Goal: Book appointment/travel/reservation

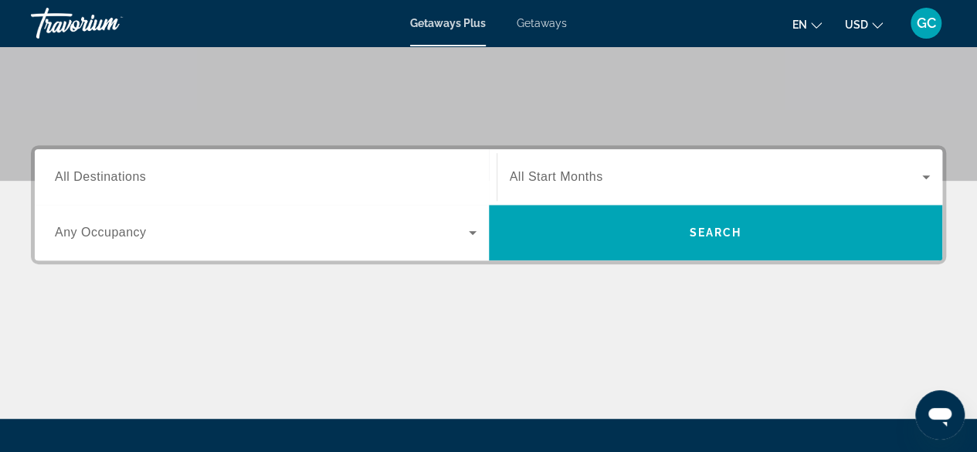
click at [273, 191] on div "Search widget" at bounding box center [265, 177] width 421 height 44
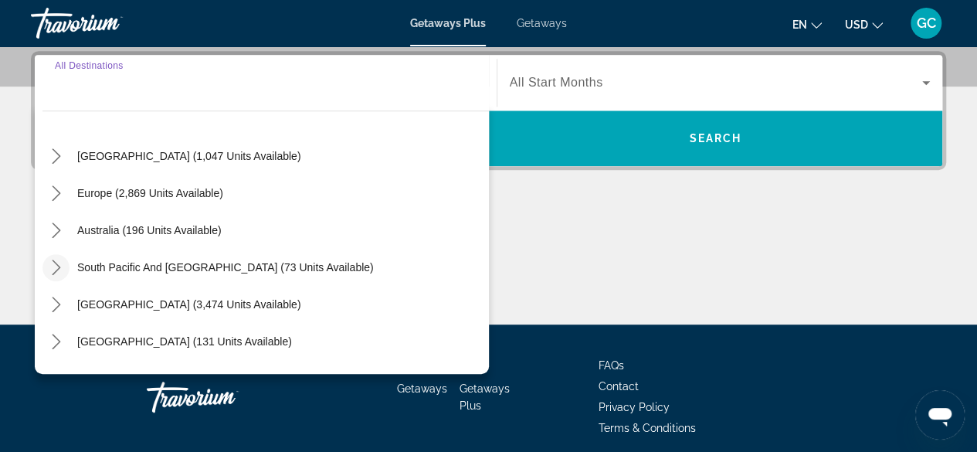
scroll to position [232, 0]
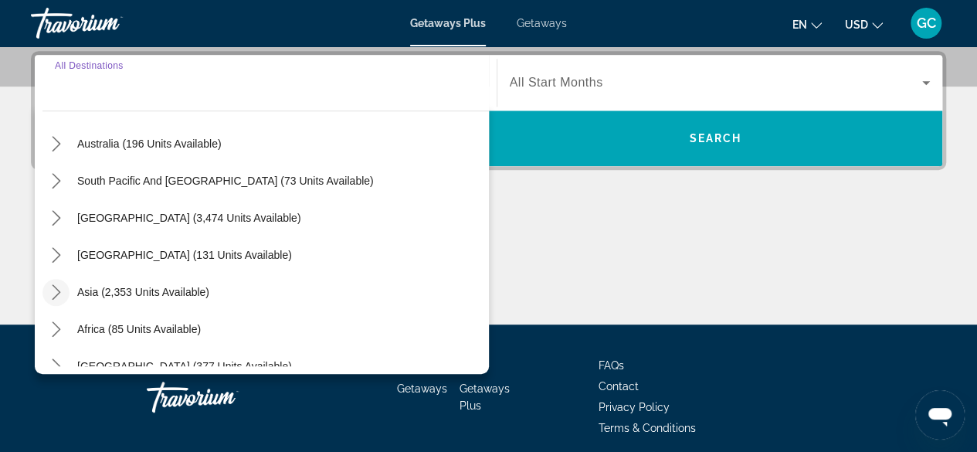
click at [60, 286] on icon "Toggle Asia (2,353 units available) submenu" at bounding box center [56, 291] width 15 height 15
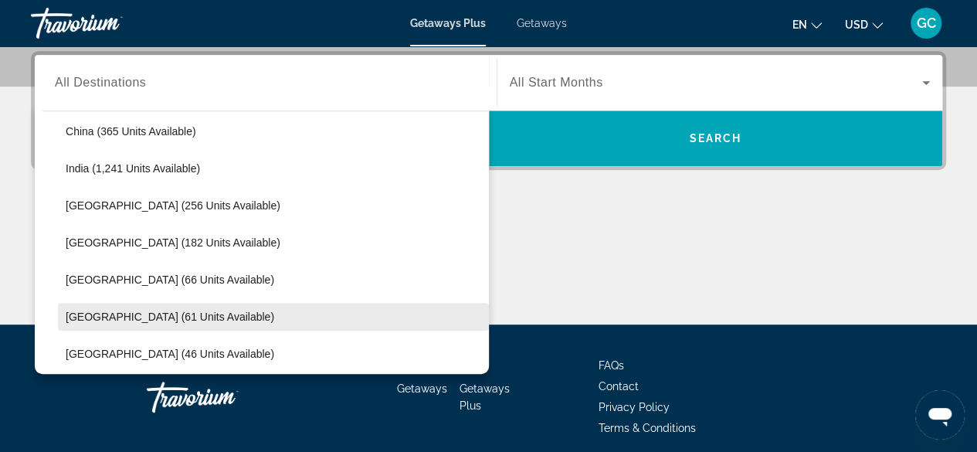
scroll to position [389, 0]
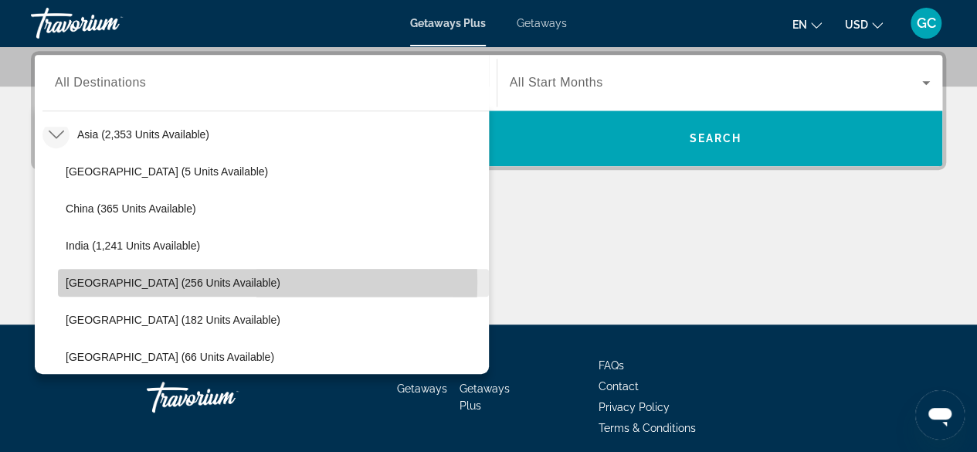
click at [170, 280] on span "[GEOGRAPHIC_DATA] (256 units available)" at bounding box center [173, 282] width 215 height 12
type input "**********"
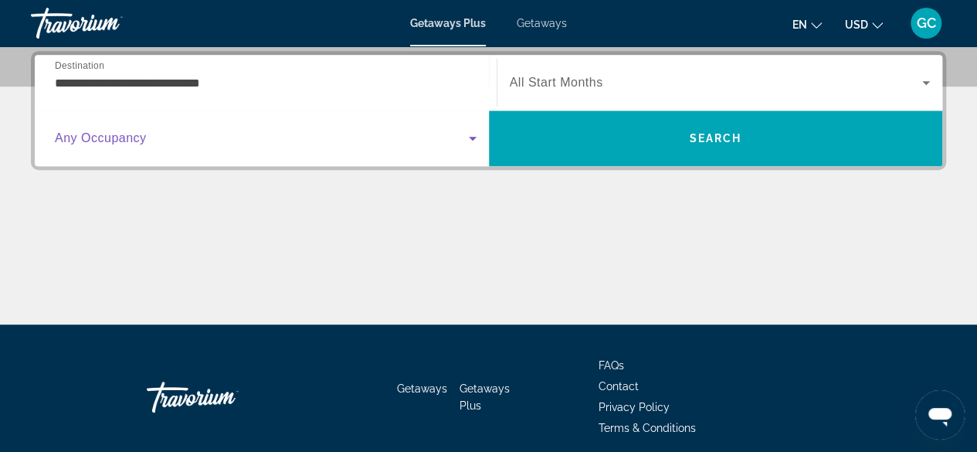
click at [464, 131] on icon "Search widget" at bounding box center [472, 138] width 19 height 19
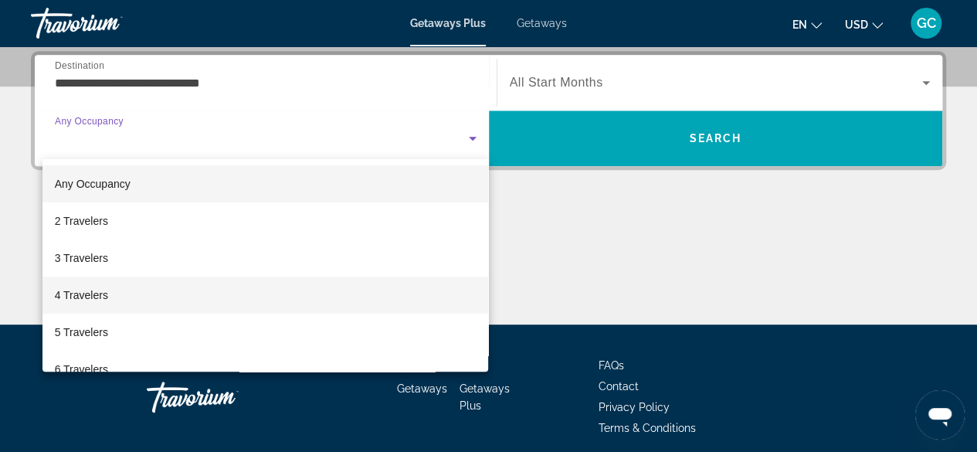
scroll to position [77, 0]
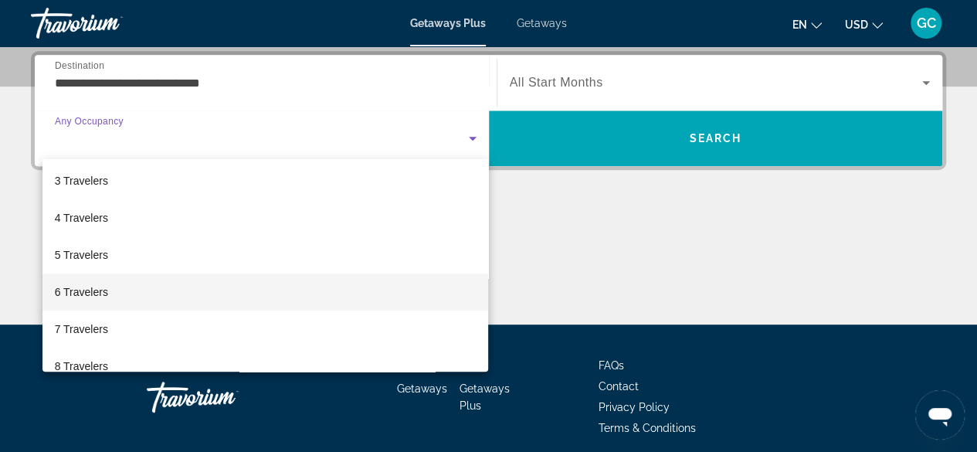
click at [124, 292] on mat-option "6 Travelers" at bounding box center [265, 291] width 446 height 37
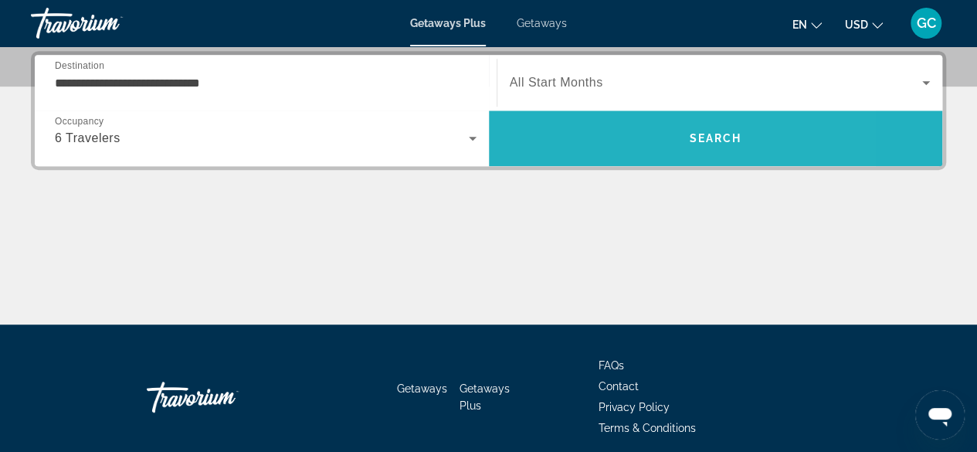
click at [713, 132] on span "Search" at bounding box center [715, 138] width 52 height 12
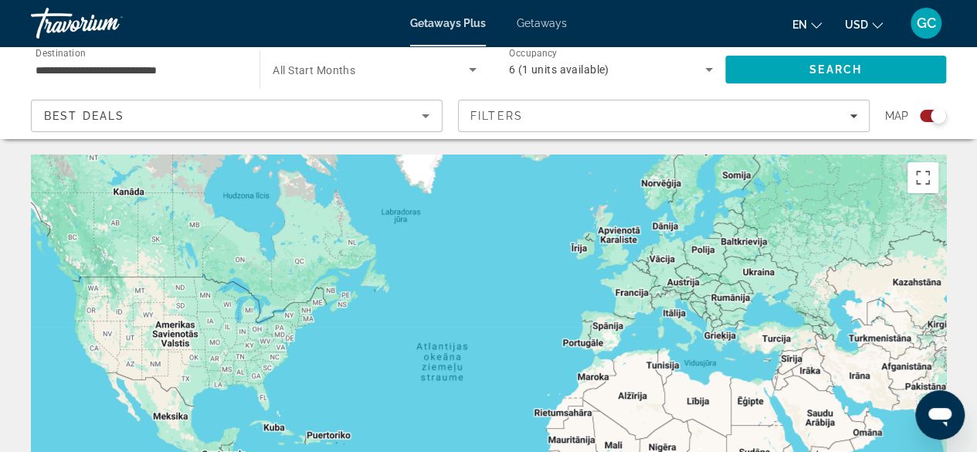
click at [690, 73] on div "6 (1 units available)" at bounding box center [607, 69] width 196 height 19
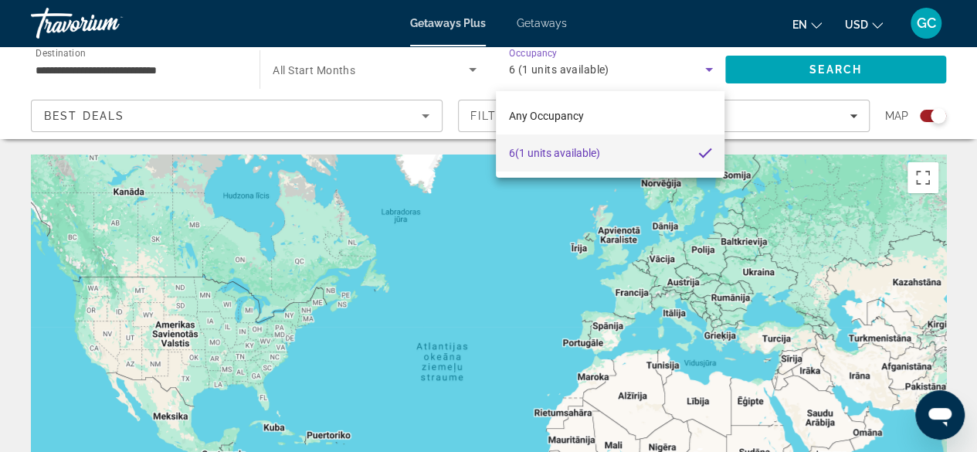
click at [568, 157] on span "6 (1 units available)" at bounding box center [553, 153] width 91 height 19
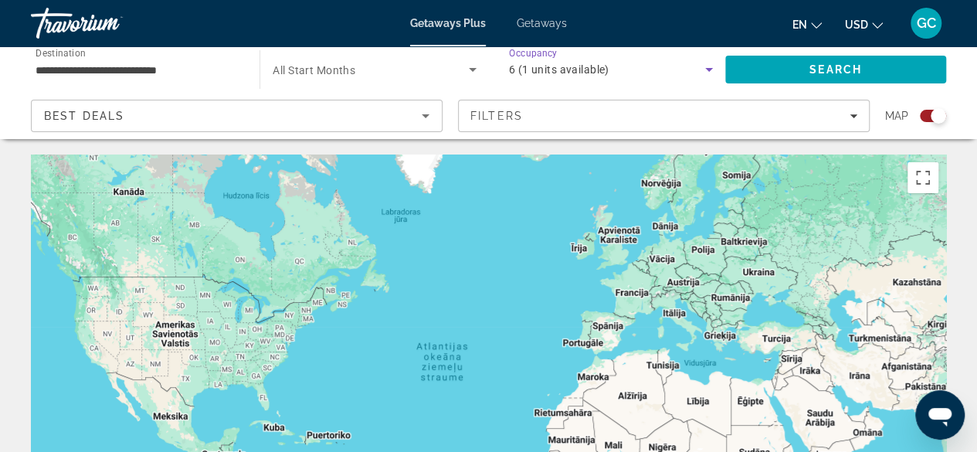
click at [567, 59] on div "6 (1 units available)" at bounding box center [611, 69] width 204 height 43
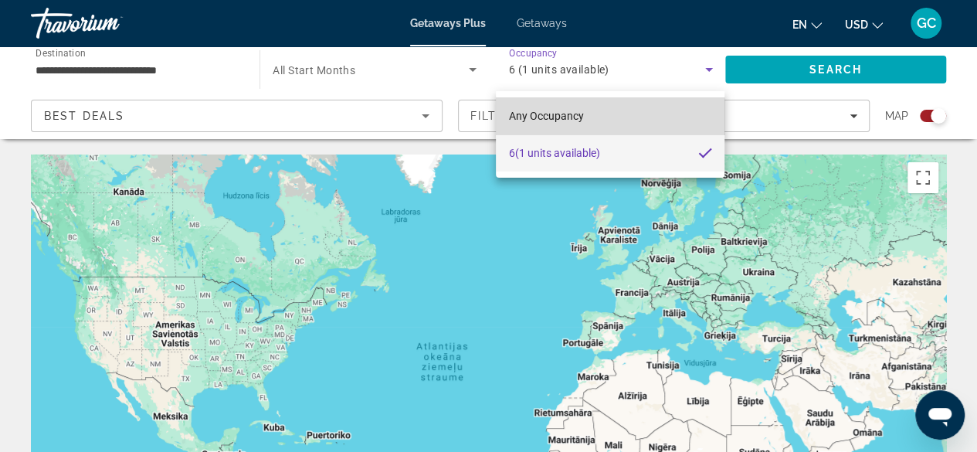
click at [533, 118] on span "Any Occupancy" at bounding box center [545, 116] width 75 height 12
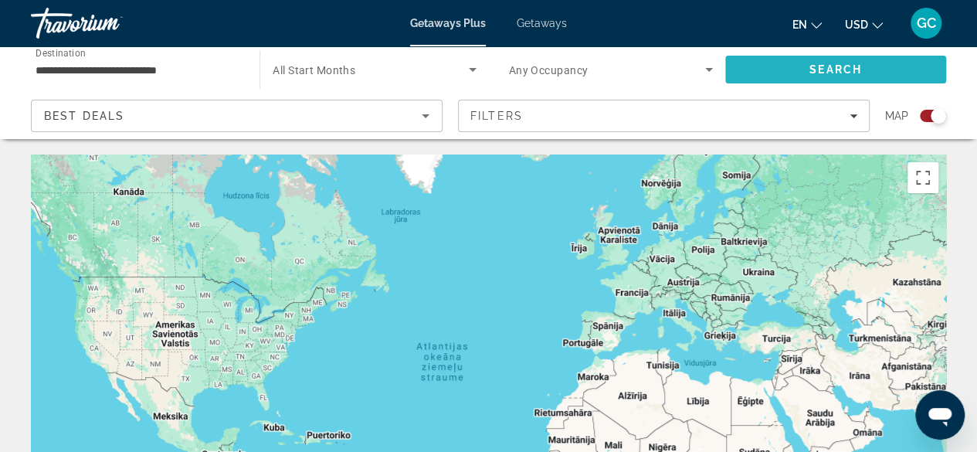
click at [837, 66] on span "Search" at bounding box center [835, 69] width 52 height 12
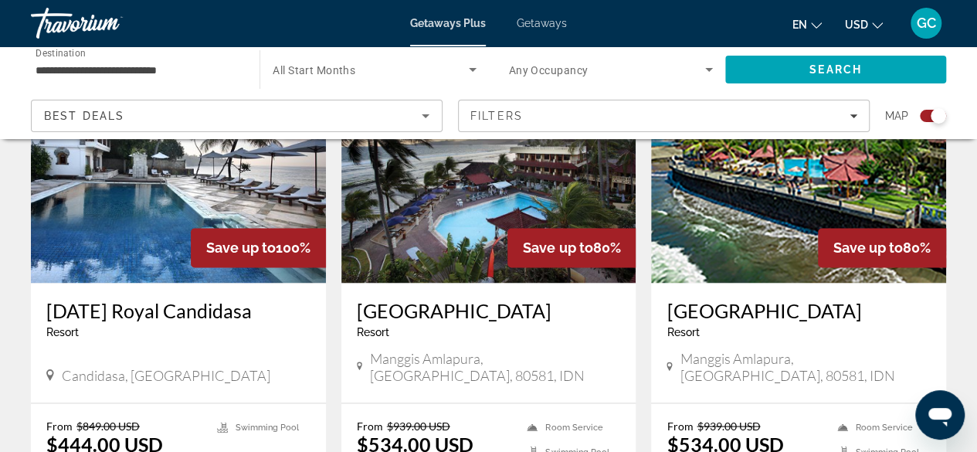
scroll to position [1111, 0]
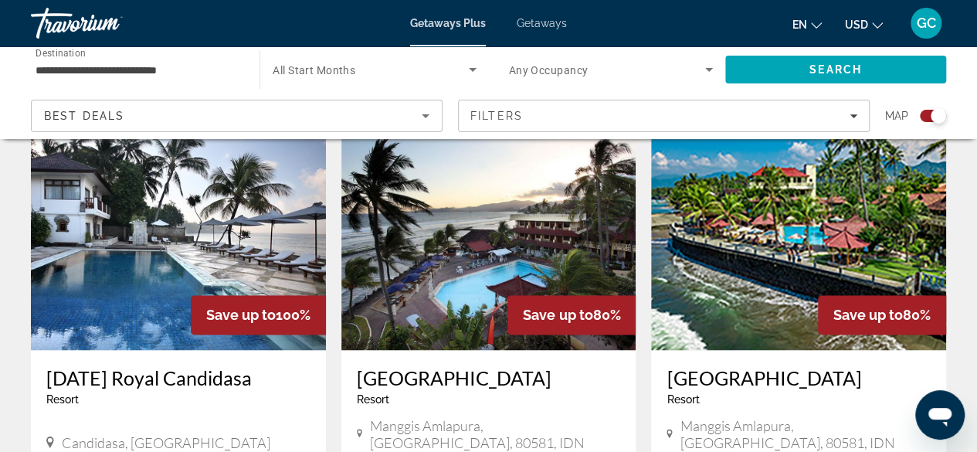
click at [467, 214] on img "Main content" at bounding box center [488, 226] width 295 height 247
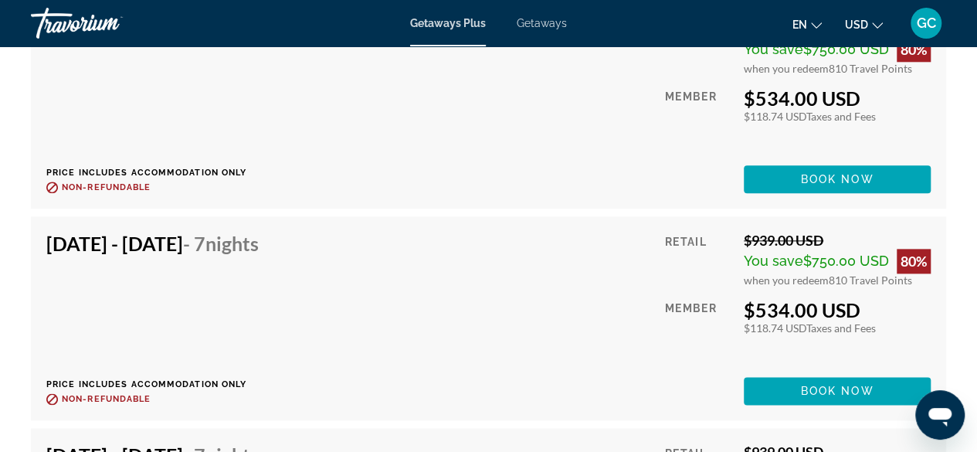
scroll to position [6485, 0]
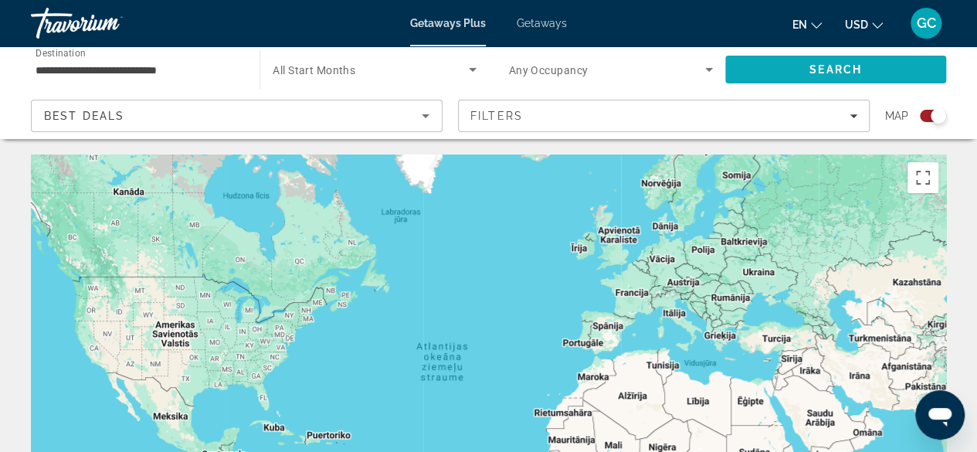
click at [829, 69] on span "Search" at bounding box center [835, 69] width 52 height 12
click at [129, 68] on input "**********" at bounding box center [138, 70] width 204 height 19
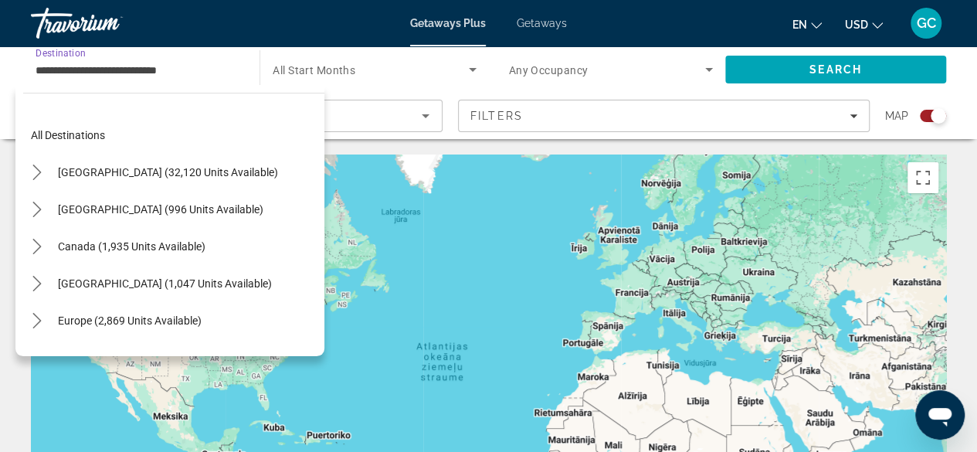
scroll to position [425, 0]
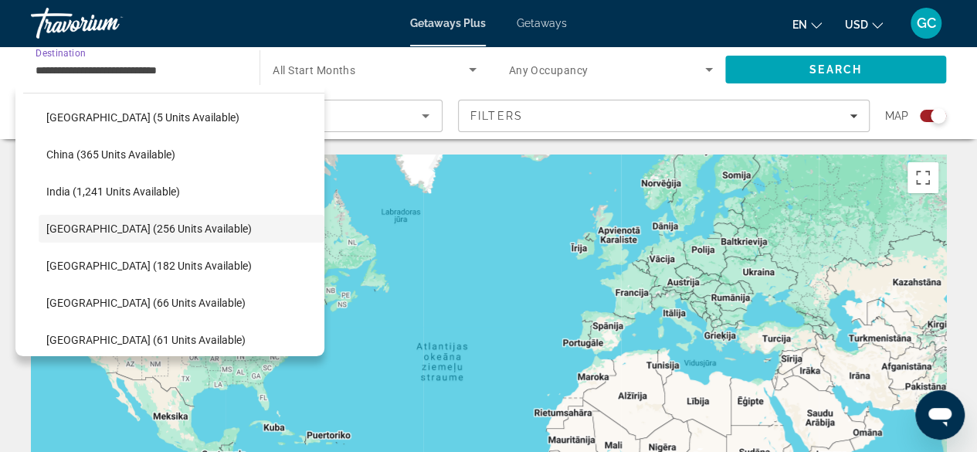
click at [884, 134] on app-map-search-filters "Best Deals Filters Map" at bounding box center [488, 116] width 946 height 46
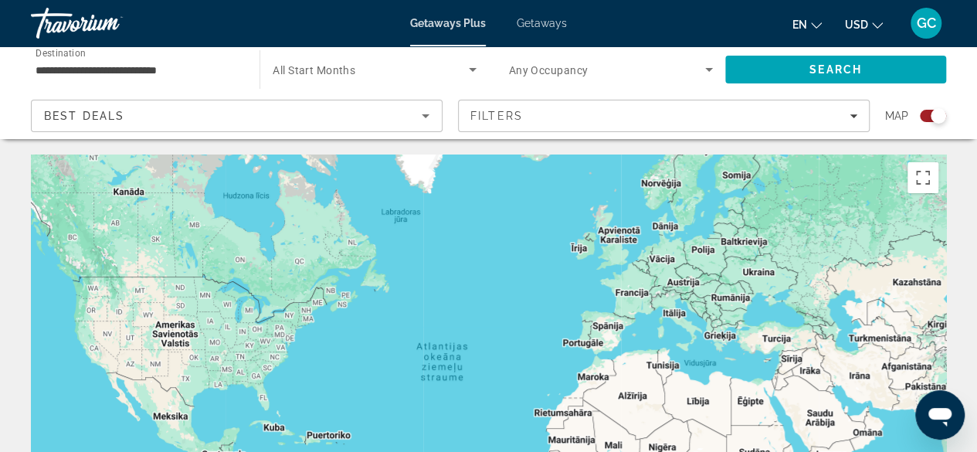
click at [418, 113] on icon "Sort by" at bounding box center [425, 116] width 19 height 19
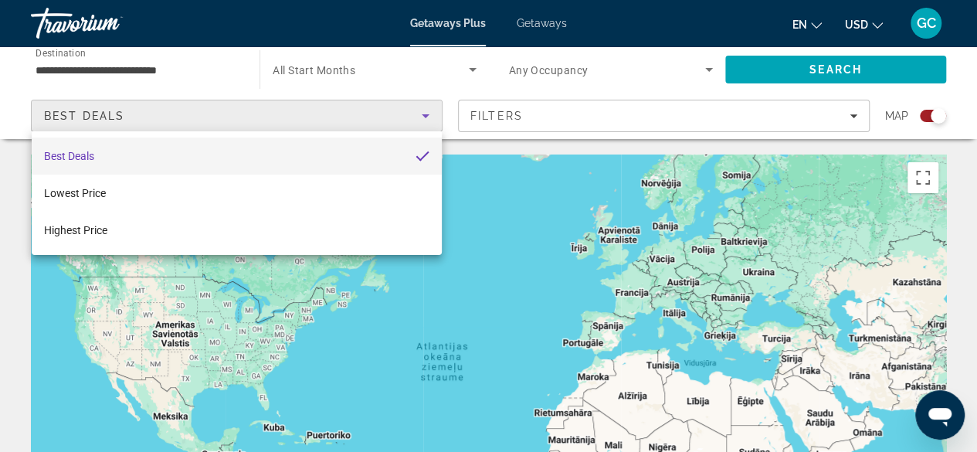
click at [525, 147] on div at bounding box center [488, 226] width 977 height 452
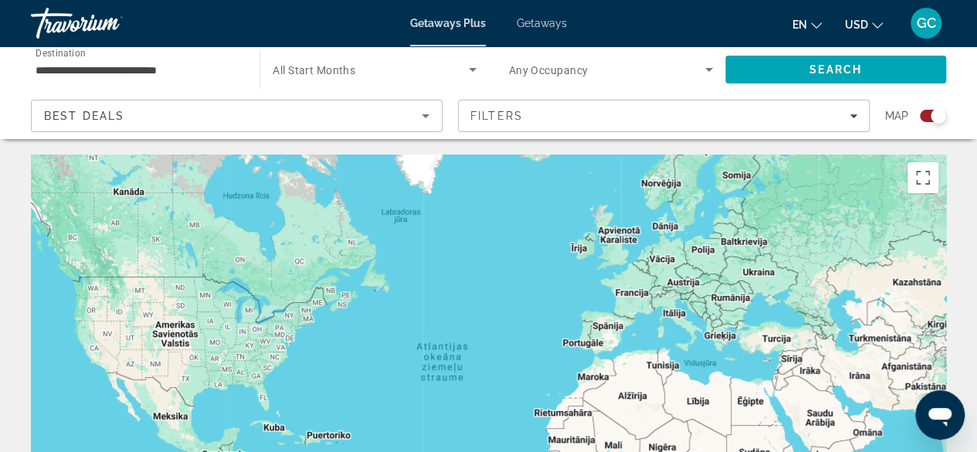
click at [682, 72] on span "Search widget" at bounding box center [607, 69] width 196 height 19
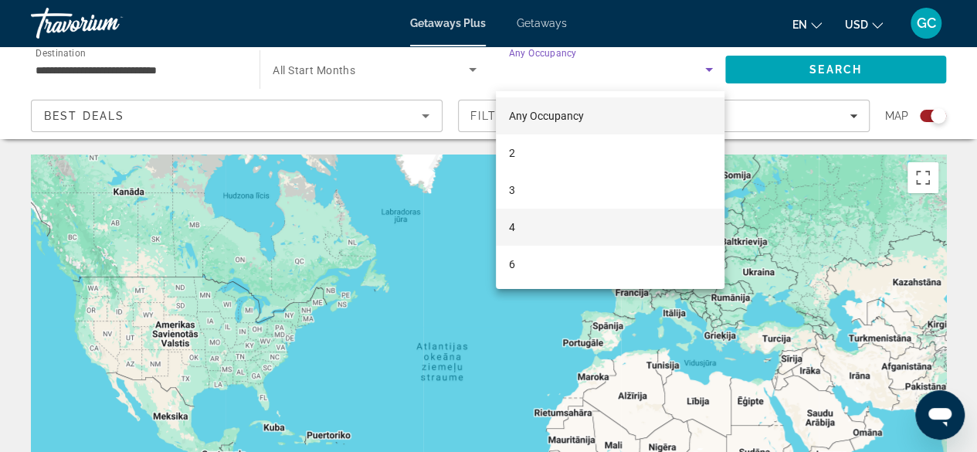
click at [547, 232] on mat-option "4" at bounding box center [610, 226] width 229 height 37
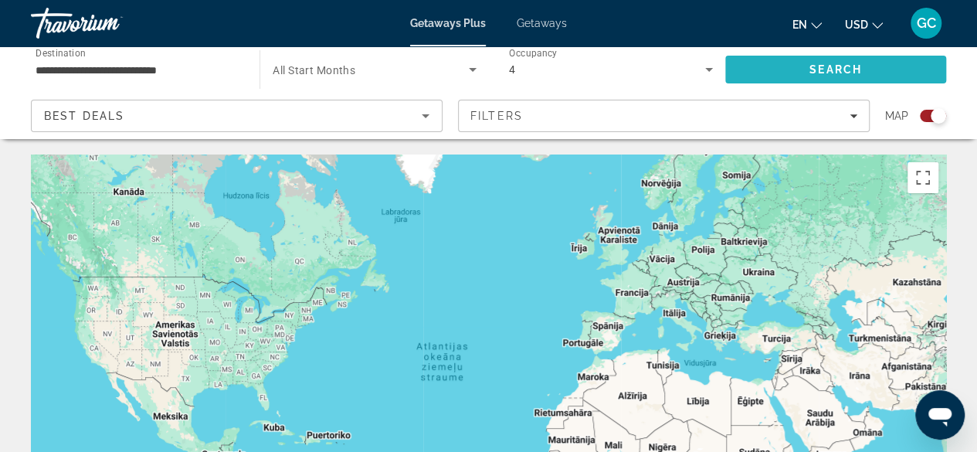
click at [818, 61] on span "Search" at bounding box center [835, 69] width 221 height 37
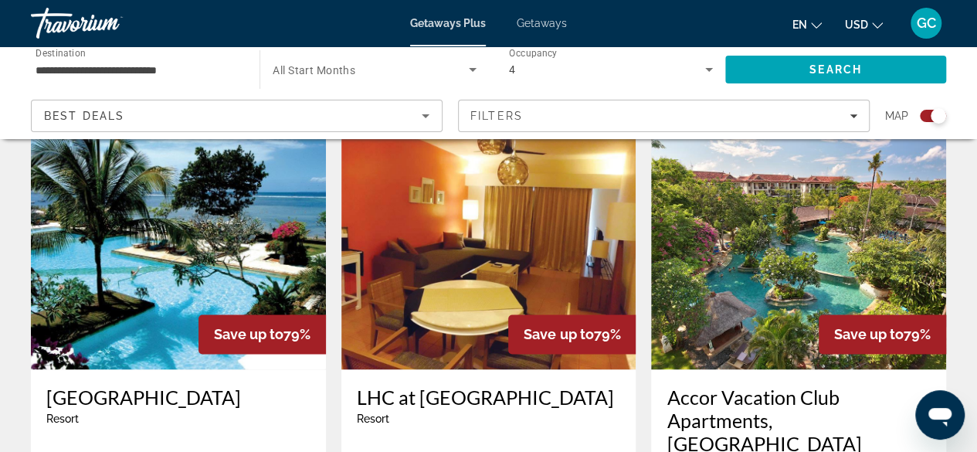
scroll to position [1004, 0]
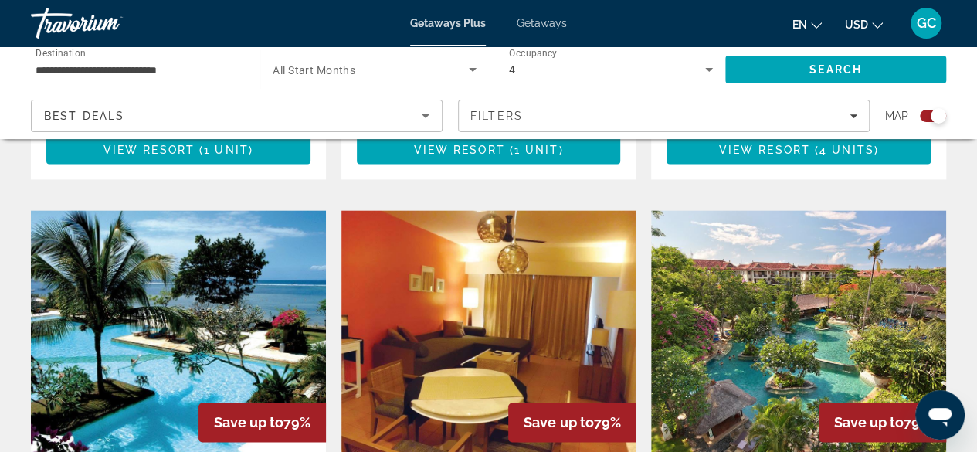
click at [201, 285] on img "Main content" at bounding box center [178, 333] width 295 height 247
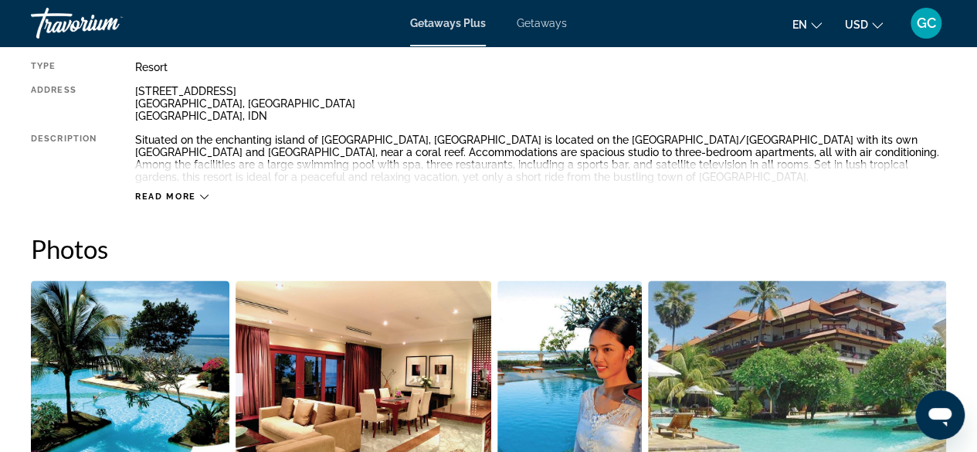
scroll to position [757, 0]
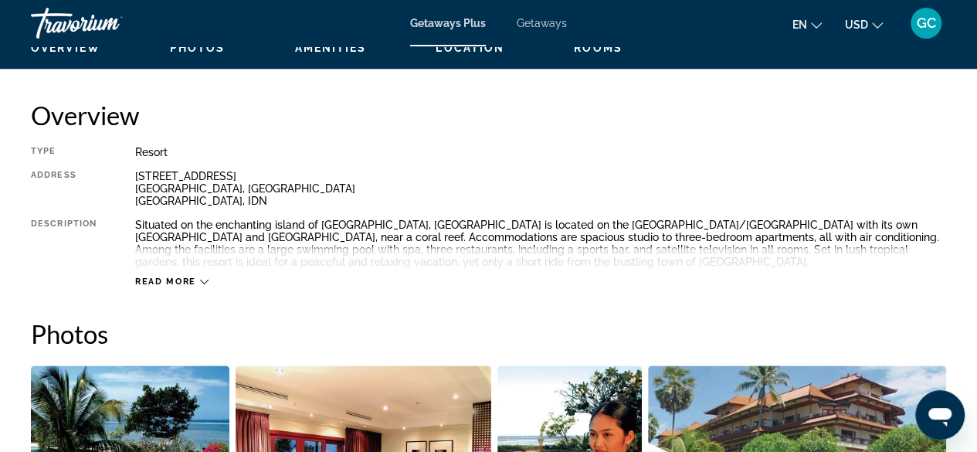
click at [201, 279] on icon "Main content" at bounding box center [204, 281] width 8 height 8
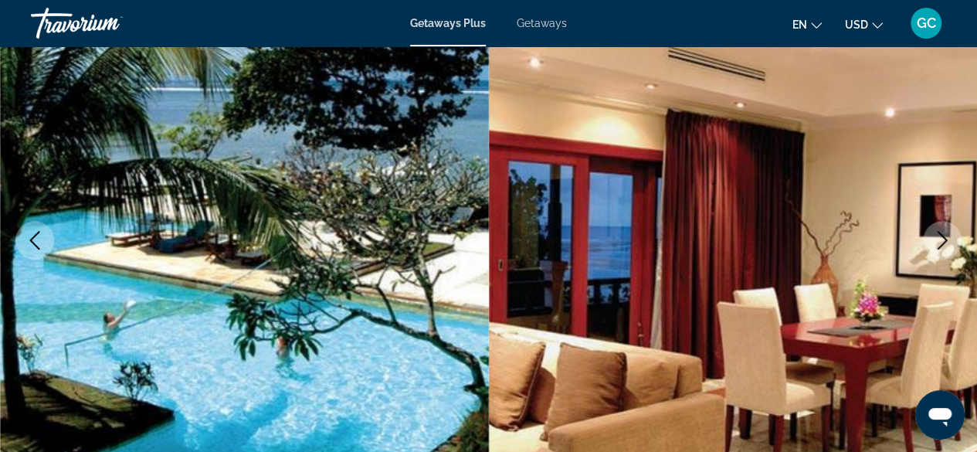
scroll to position [140, 0]
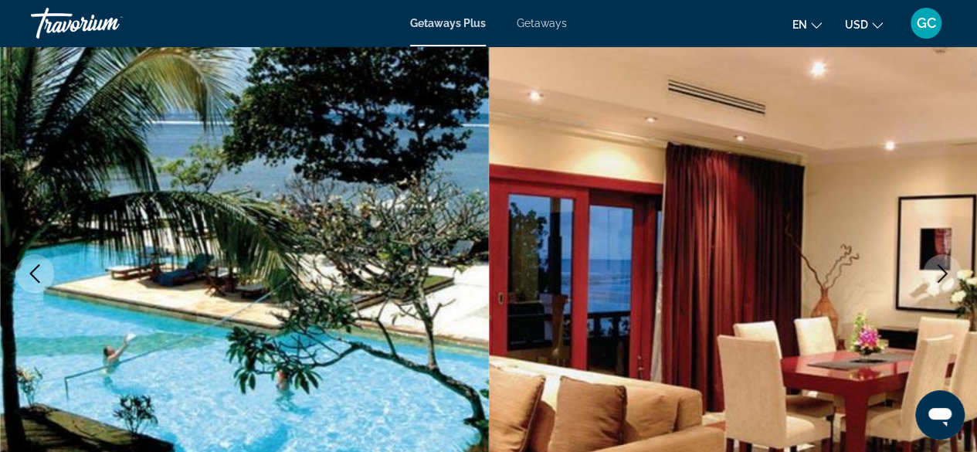
click at [868, 25] on button "USD USD ($) MXN (Mex$) CAD (Can$) GBP (£) EUR (€) AUD (A$) NZD (NZ$) CNY (CN¥)" at bounding box center [864, 24] width 38 height 22
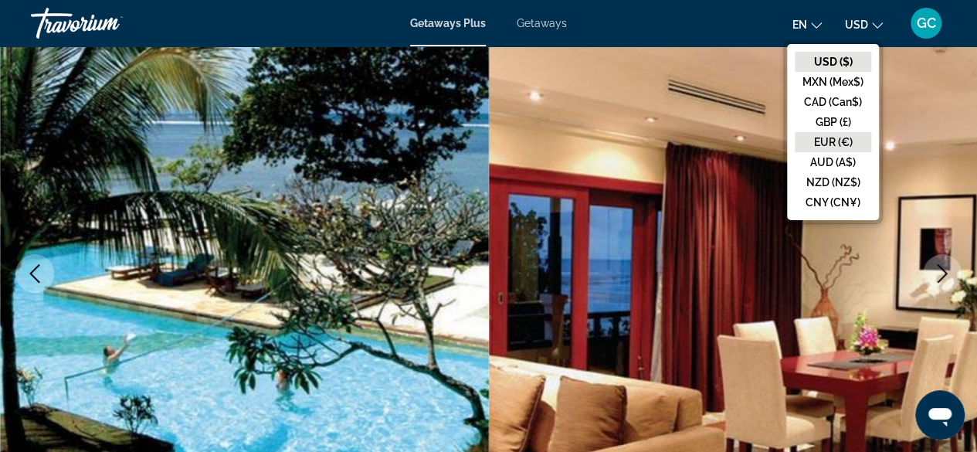
click at [835, 144] on button "EUR (€)" at bounding box center [832, 142] width 76 height 20
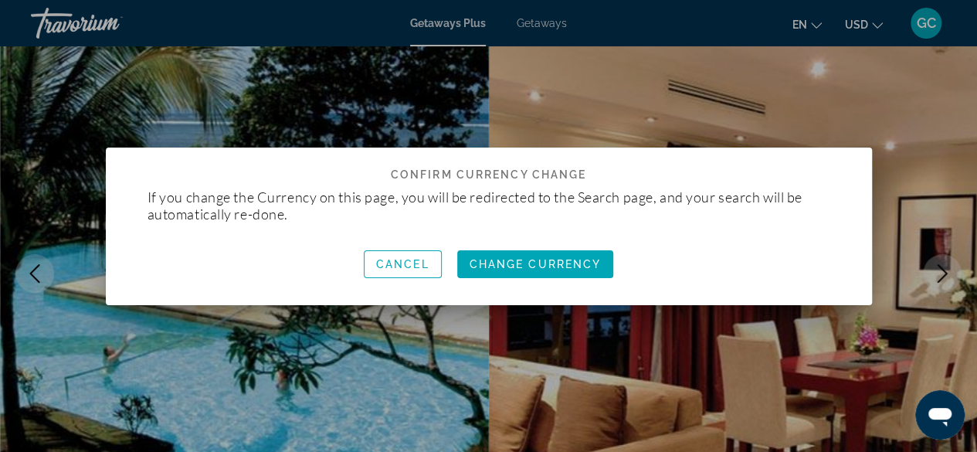
scroll to position [0, 0]
click at [545, 266] on span "Change Currency" at bounding box center [535, 264] width 132 height 12
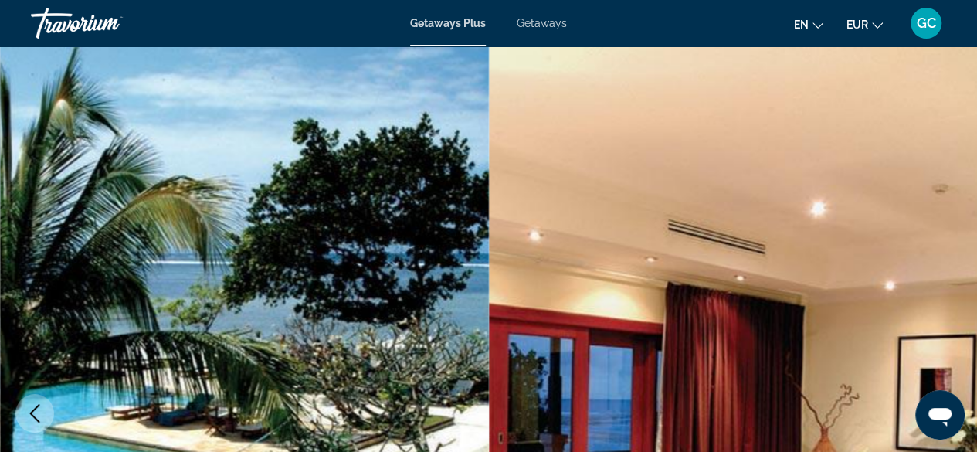
scroll to position [140, 0]
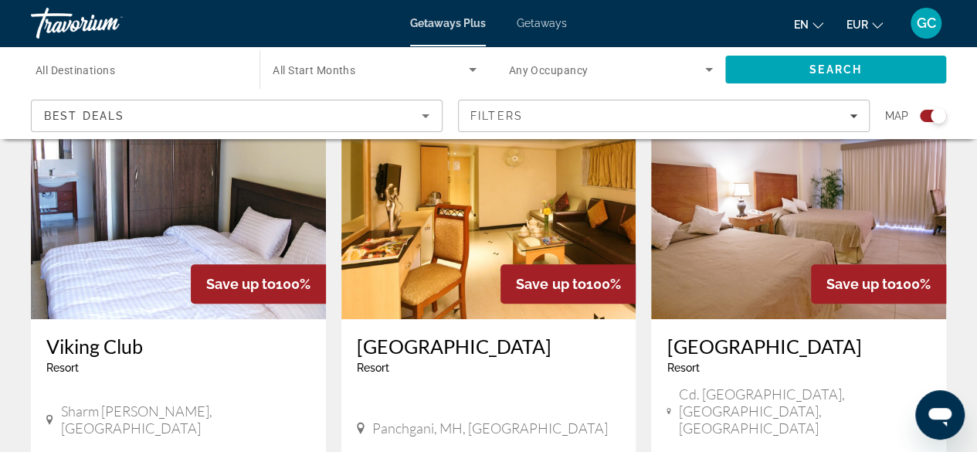
scroll to position [695, 0]
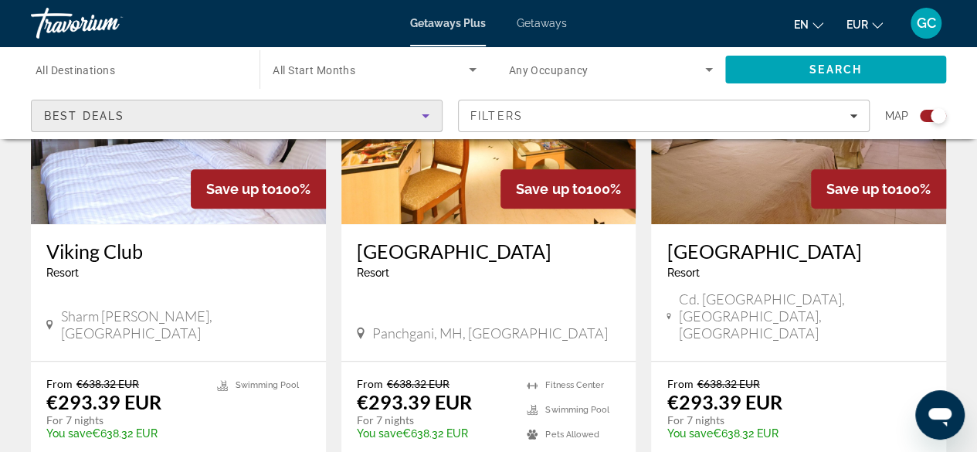
click at [229, 115] on div "Best Deals" at bounding box center [232, 116] width 377 height 19
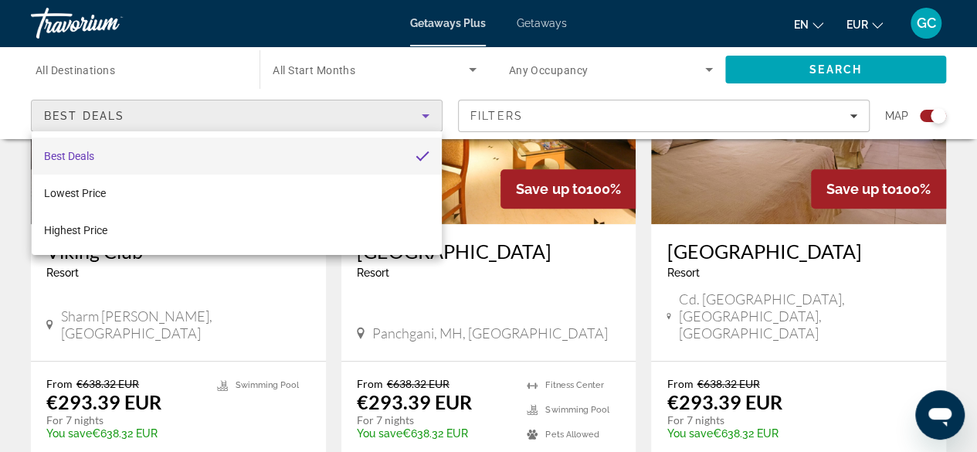
click at [968, 200] on div at bounding box center [488, 226] width 977 height 452
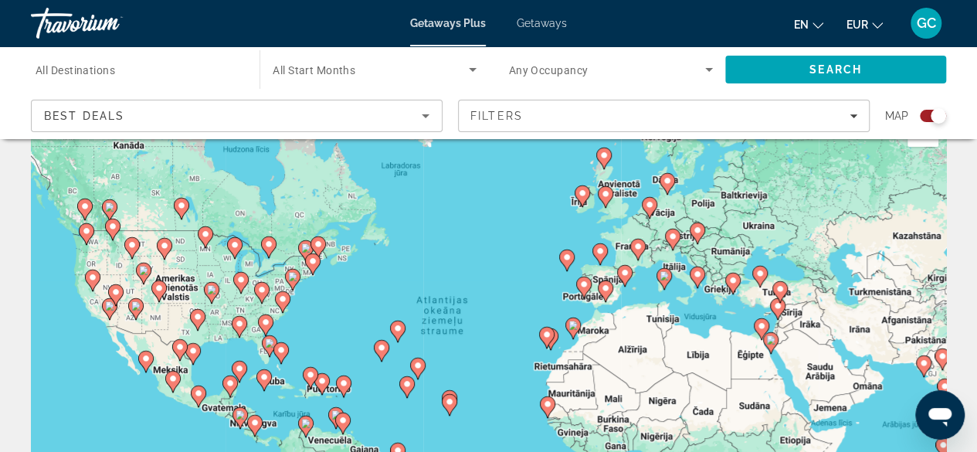
scroll to position [0, 0]
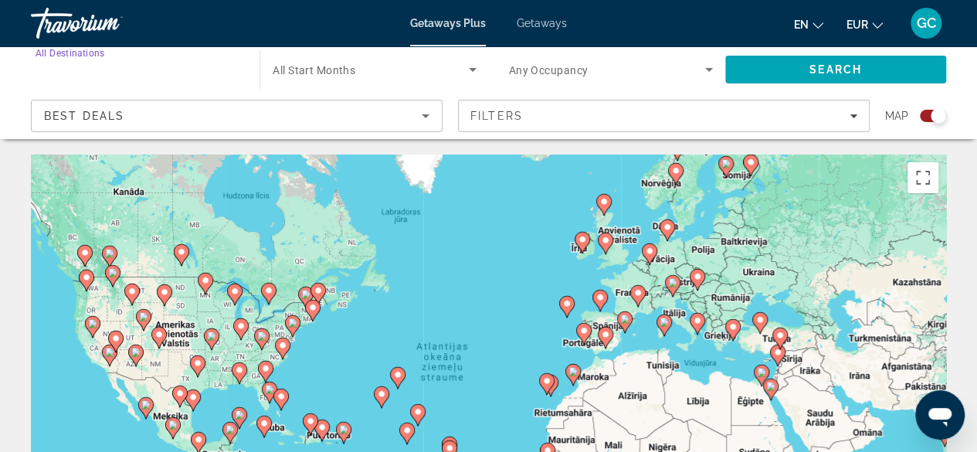
click at [130, 74] on input "Destination All Destinations" at bounding box center [138, 70] width 204 height 19
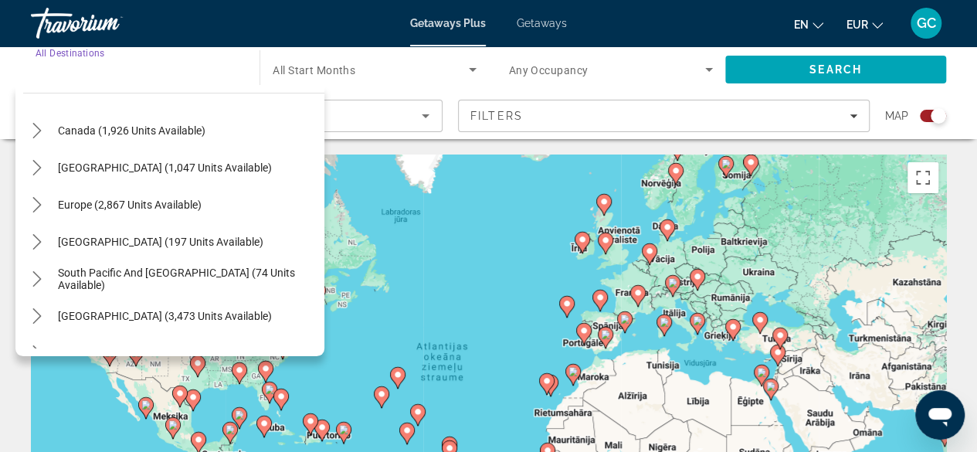
scroll to position [232, 0]
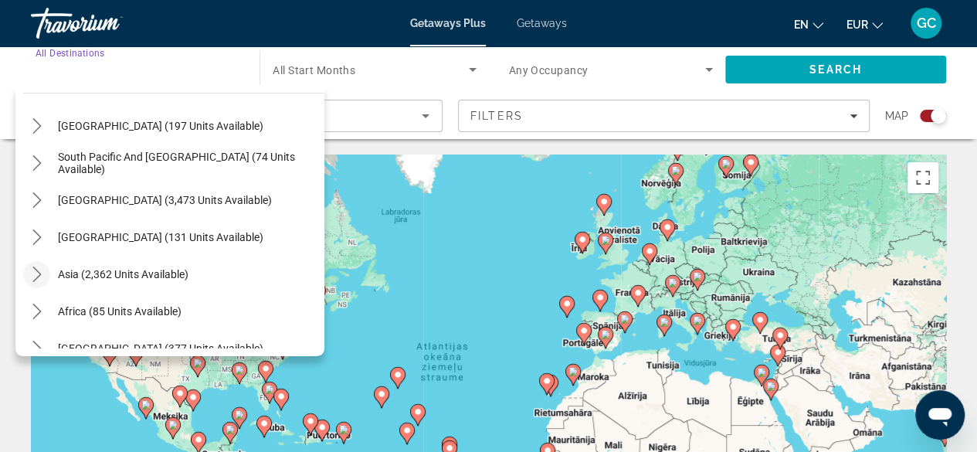
click at [39, 272] on icon "Toggle Asia (2,362 units available) submenu" at bounding box center [36, 273] width 8 height 15
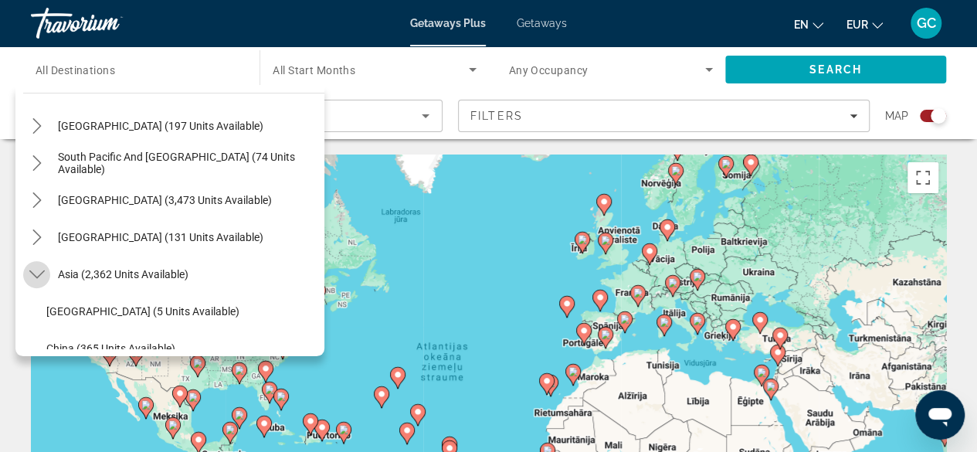
scroll to position [378, 0]
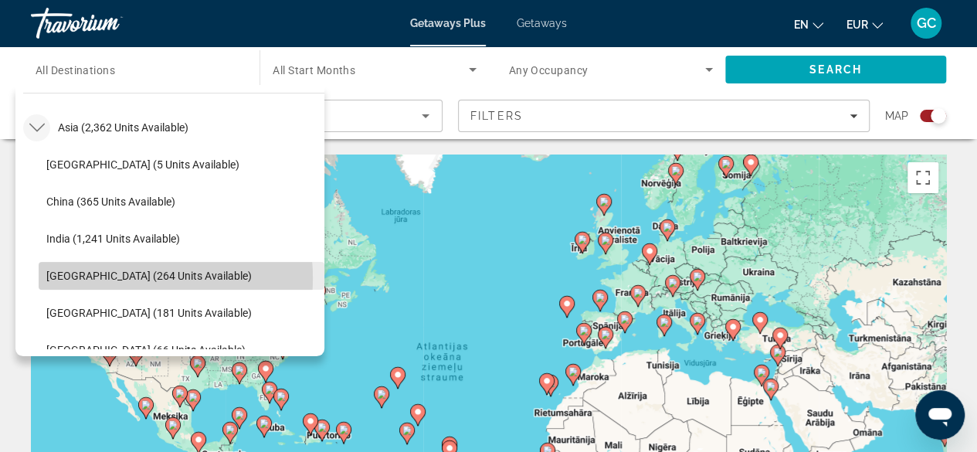
click at [117, 277] on span "[GEOGRAPHIC_DATA] (264 units available)" at bounding box center [148, 275] width 205 height 12
type input "**********"
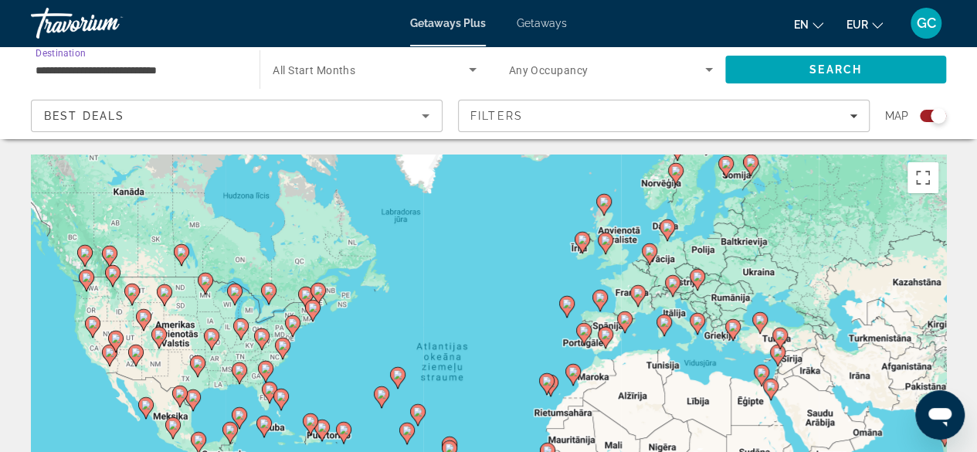
click at [708, 69] on icon "Search widget" at bounding box center [709, 70] width 8 height 4
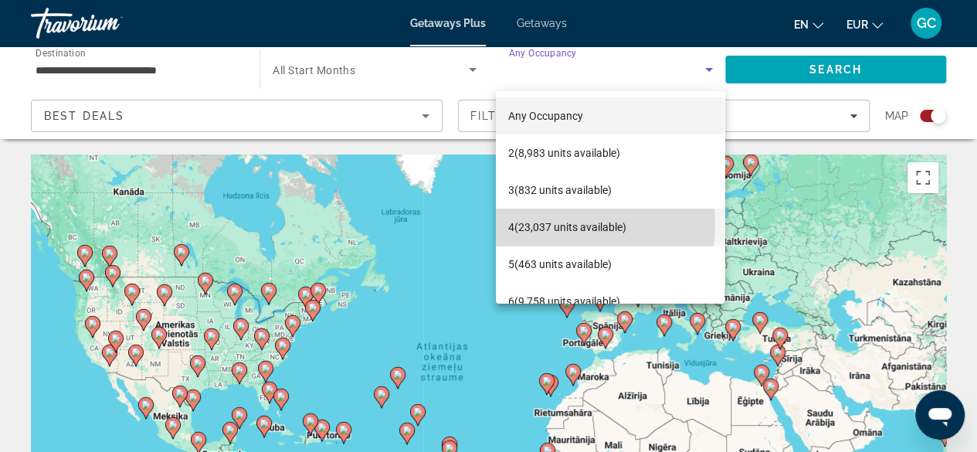
click at [565, 222] on span "4 (23,037 units available)" at bounding box center [567, 227] width 118 height 19
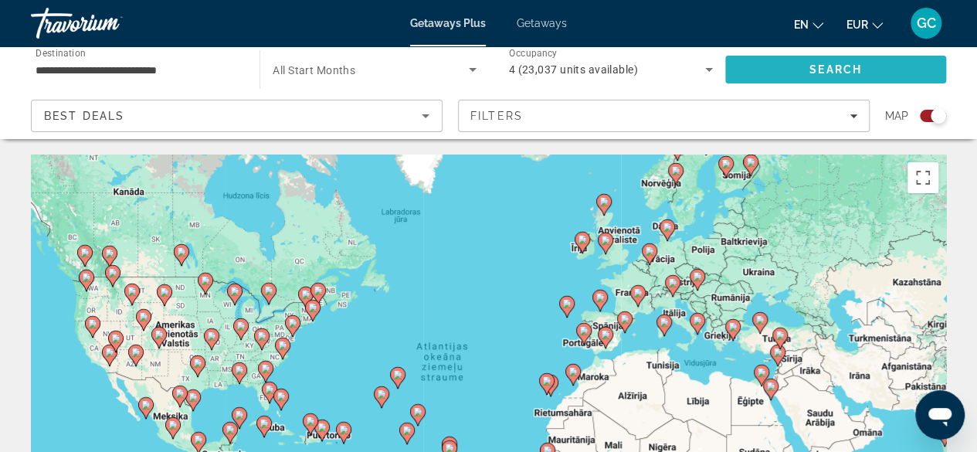
click at [761, 72] on span "Search" at bounding box center [835, 69] width 221 height 37
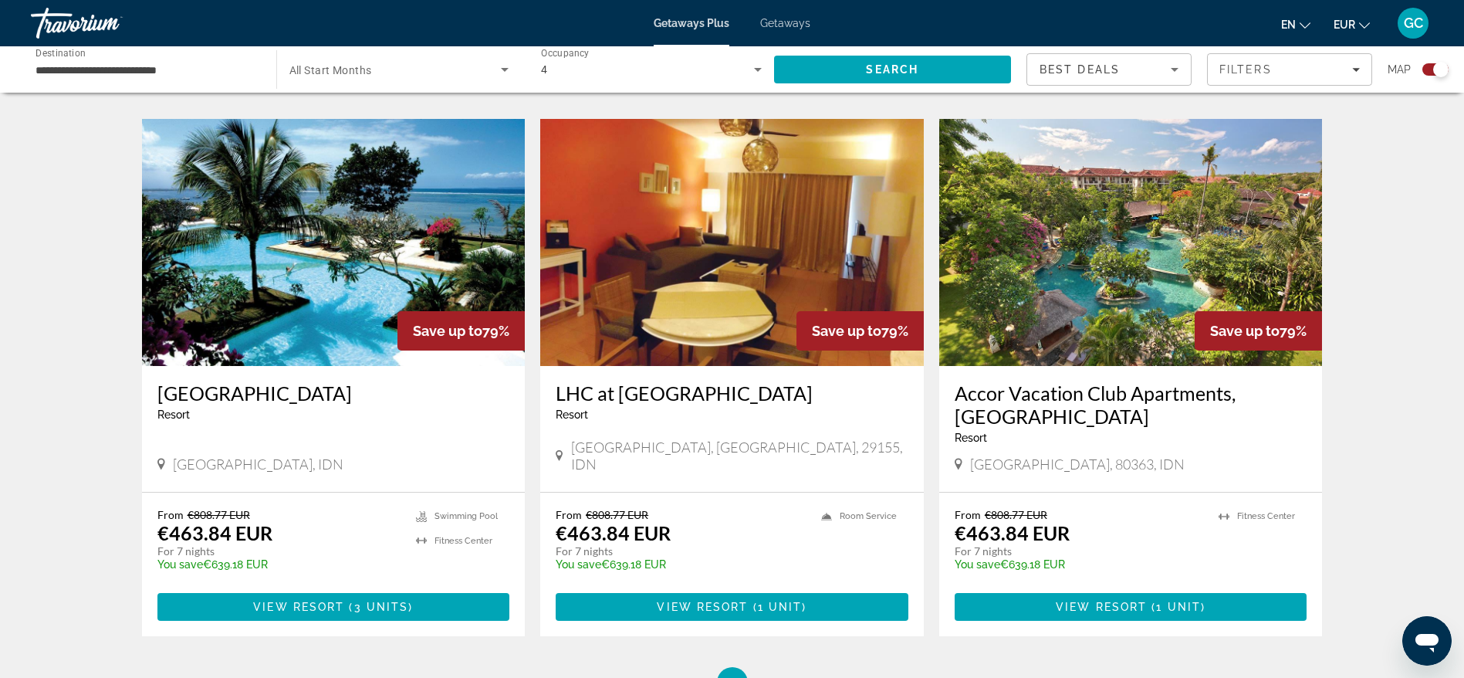
scroll to position [1053, 0]
